Goal: Ask a question

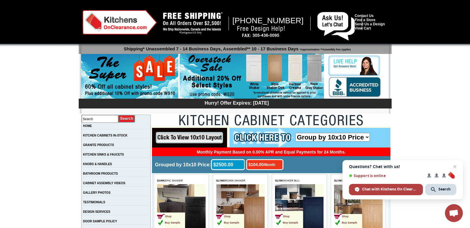
click at [355, 14] on link "Contact Us" at bounding box center [364, 16] width 19 height 4
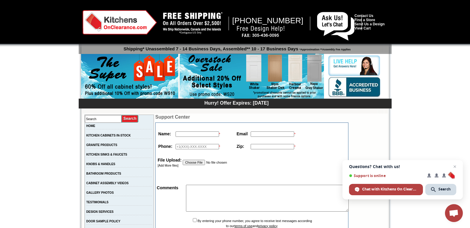
click at [200, 135] on input "text" at bounding box center [198, 134] width 44 height 5
type input "[PERSON_NAME]"
type input "[PERSON_NAME][EMAIL_ADDRESS][DOMAIN_NAME]"
type input "14243279067"
type input "78701"
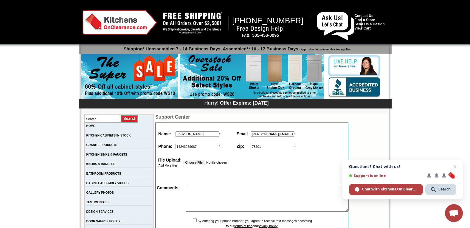
paste textarea "Hi, Do you know if your current cash flow supports your growth plans? We recent…"
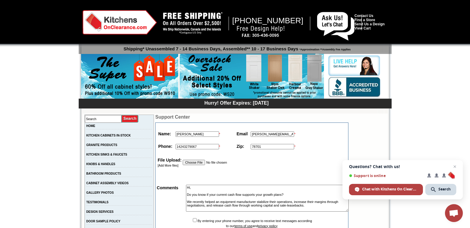
scroll to position [54, 0]
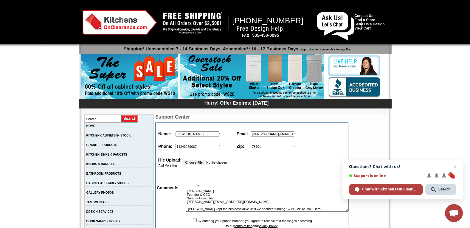
paste textarea "ware Manufacturing. Respond with stop to optout."
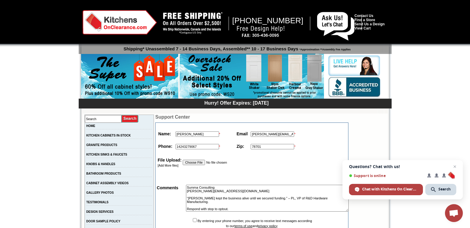
scroll to position [119, 0]
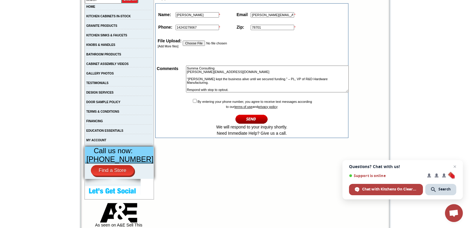
type textarea "Hi, Do you know if your current cash flow supports your growth plans? We recent…"
click at [193, 99] on input "checkbox" at bounding box center [195, 101] width 4 height 4
checkbox input "true"
click at [219, 89] on textarea "Hi, Do you know if your current cash flow supports your growth plans? We recent…" at bounding box center [267, 79] width 163 height 27
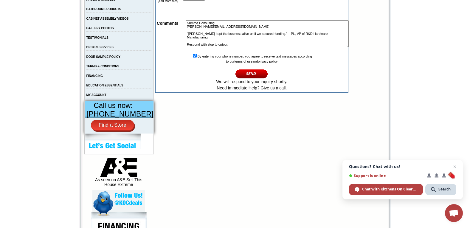
scroll to position [179, 0]
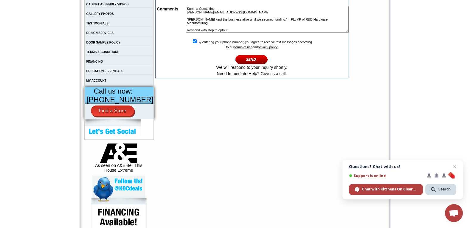
click at [248, 60] on input "image" at bounding box center [252, 60] width 33 height 10
